Goal: Task Accomplishment & Management: Complete application form

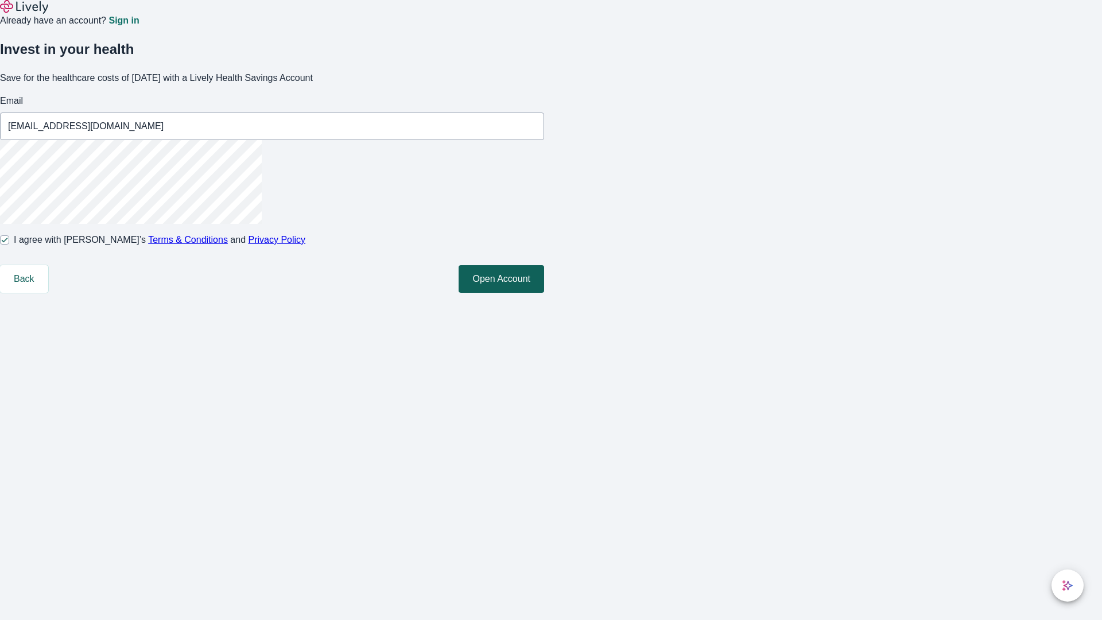
click at [544, 293] on button "Open Account" at bounding box center [502, 279] width 86 height 28
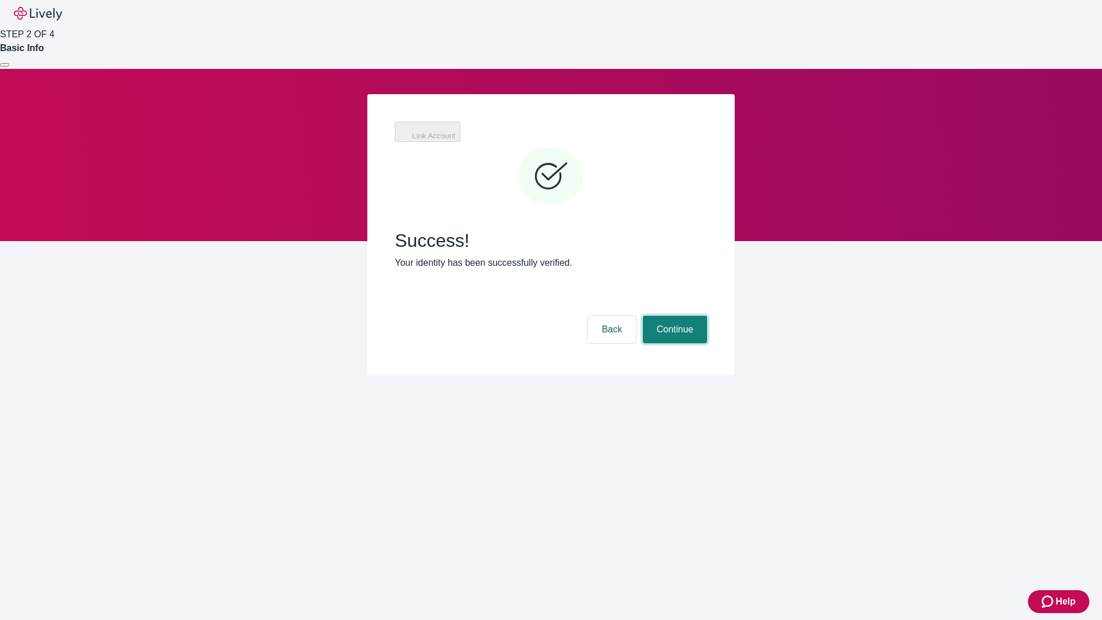
click at [673, 316] on button "Continue" at bounding box center [675, 330] width 64 height 28
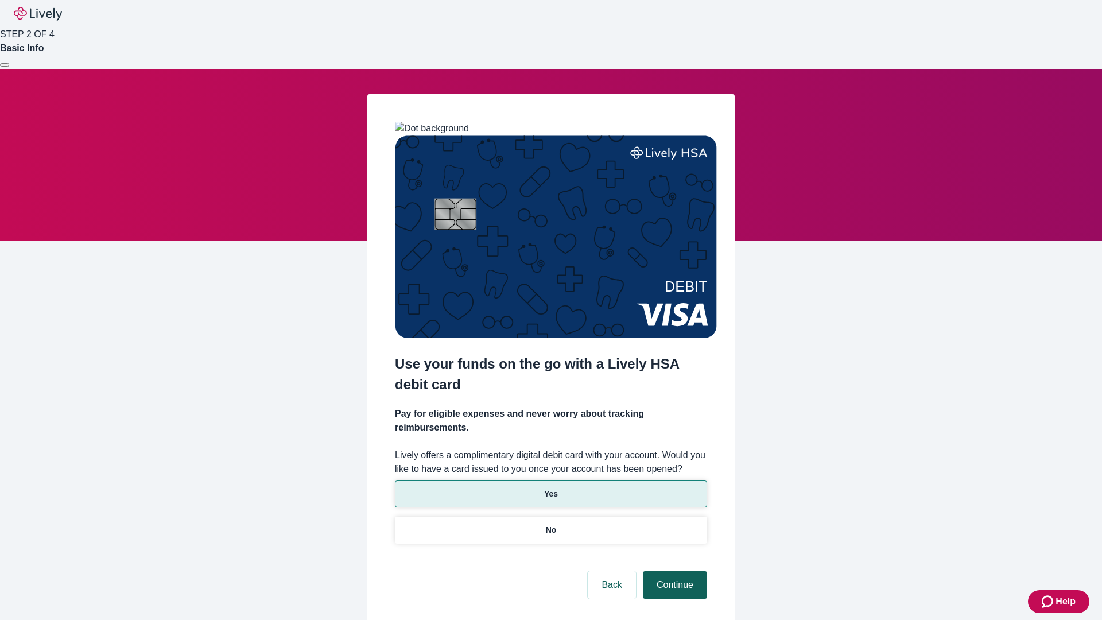
click at [551, 524] on p "No" at bounding box center [551, 530] width 11 height 12
click at [673, 571] on button "Continue" at bounding box center [675, 585] width 64 height 28
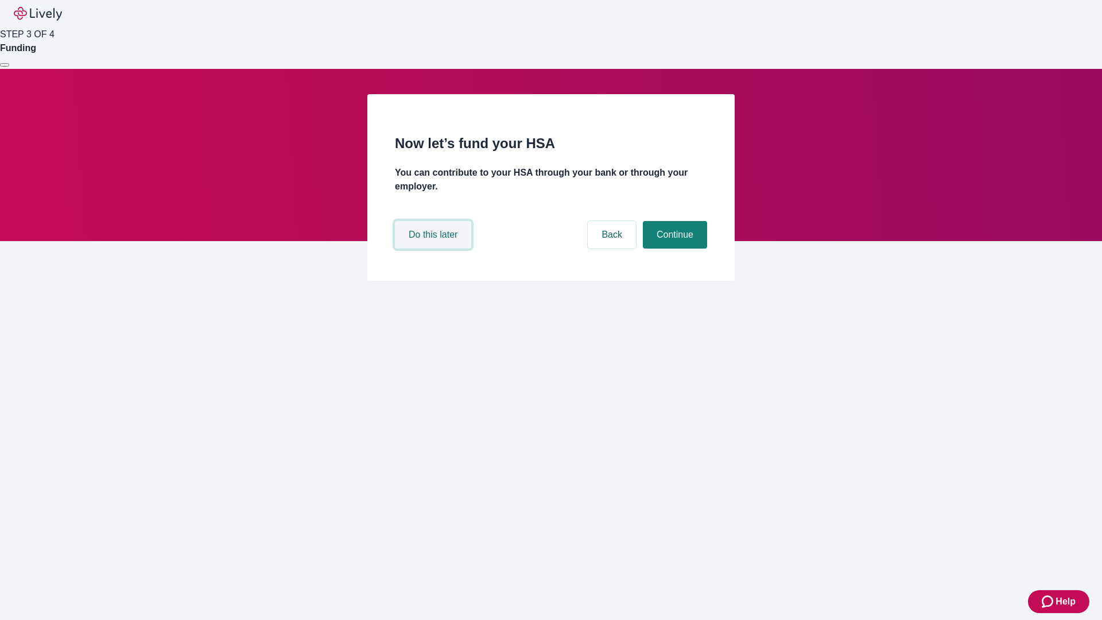
click at [435, 249] on button "Do this later" at bounding box center [433, 235] width 76 height 28
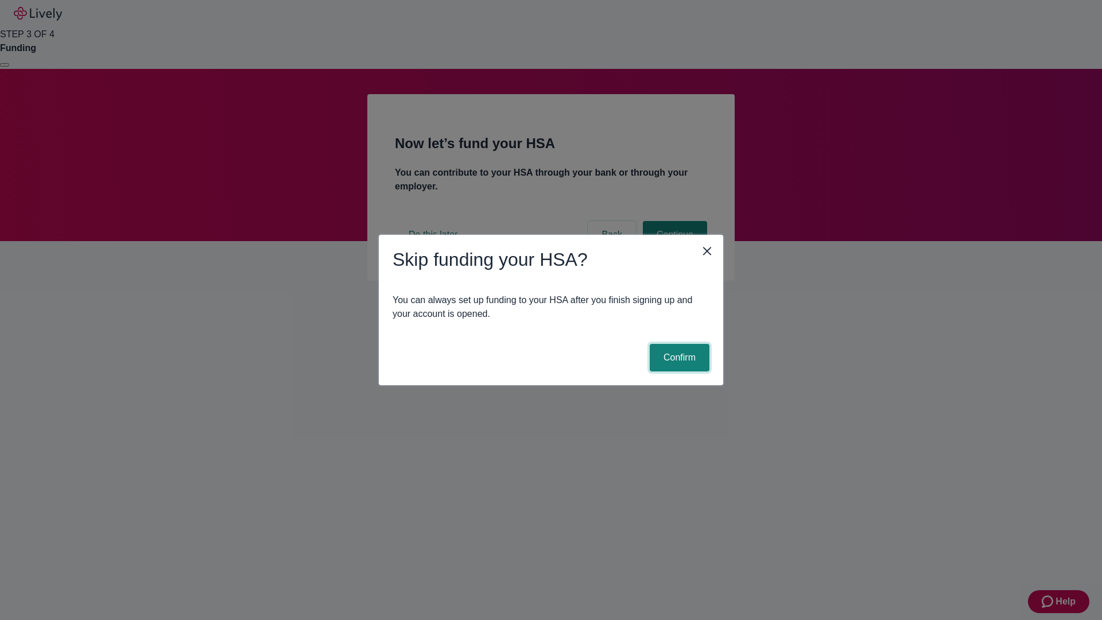
click at [678, 358] on button "Confirm" at bounding box center [680, 358] width 60 height 28
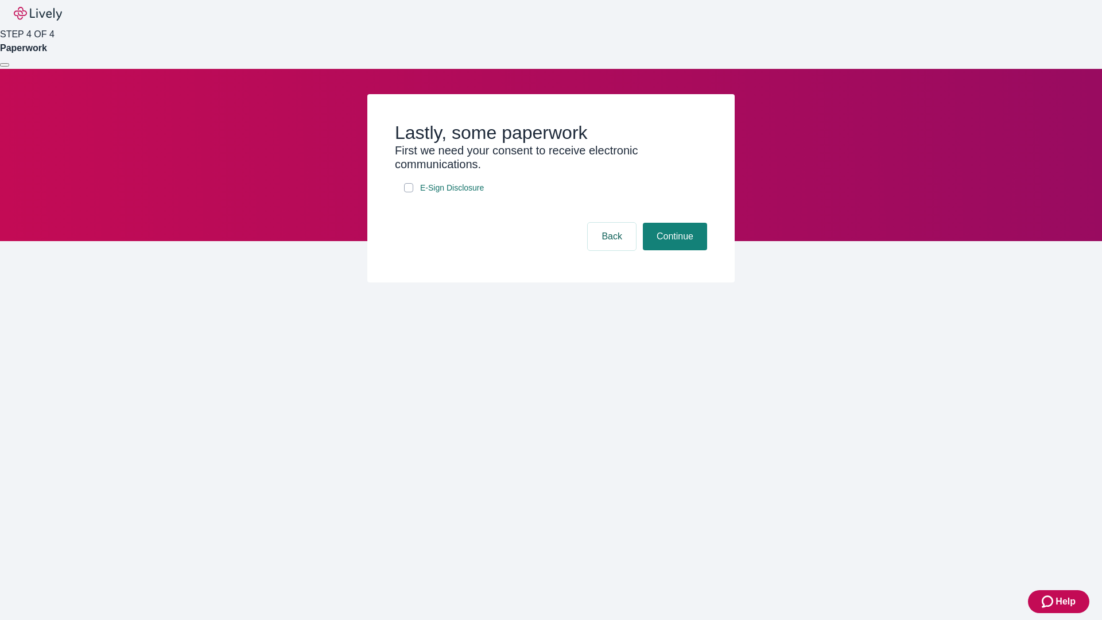
click at [409, 192] on input "E-Sign Disclosure" at bounding box center [408, 187] width 9 height 9
checkbox input "true"
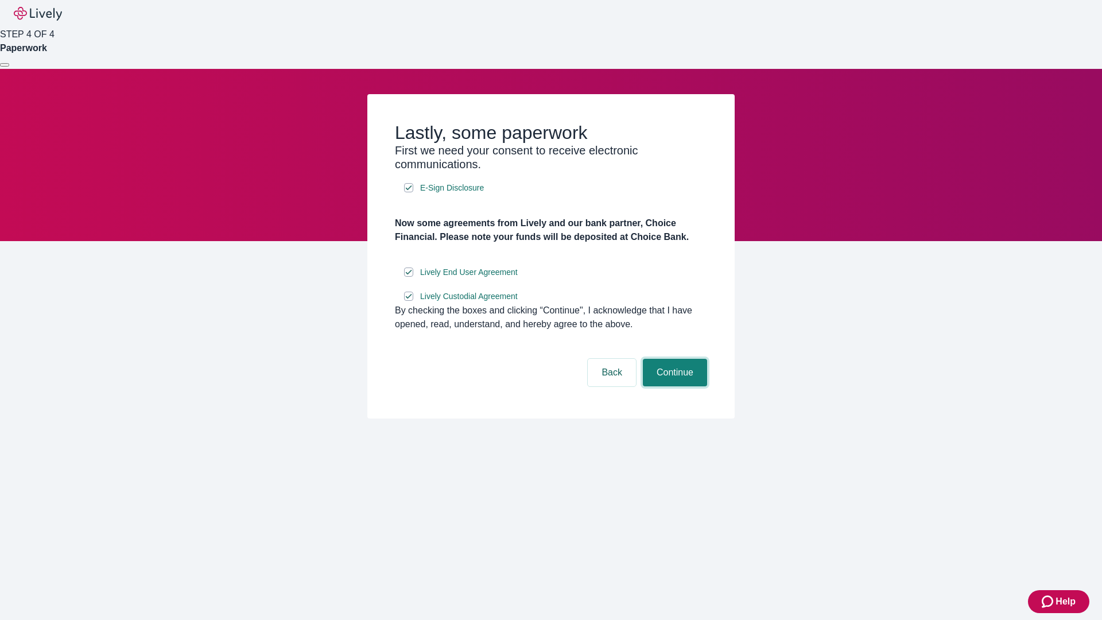
click at [673, 386] on button "Continue" at bounding box center [675, 373] width 64 height 28
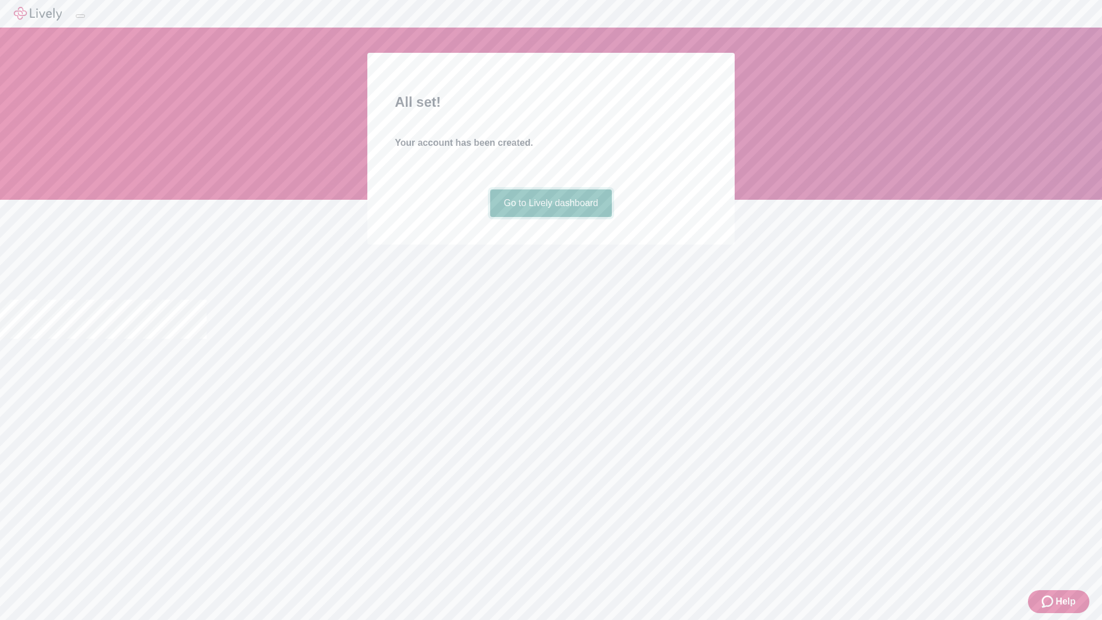
click at [551, 217] on link "Go to Lively dashboard" at bounding box center [551, 203] width 122 height 28
